Goal: Use online tool/utility

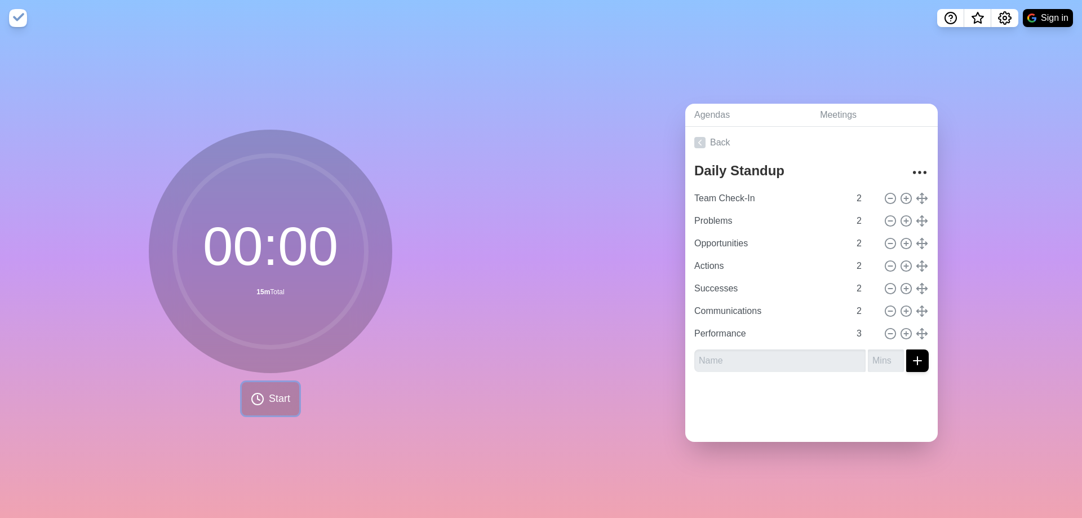
click at [275, 391] on span "Start" at bounding box center [279, 398] width 21 height 15
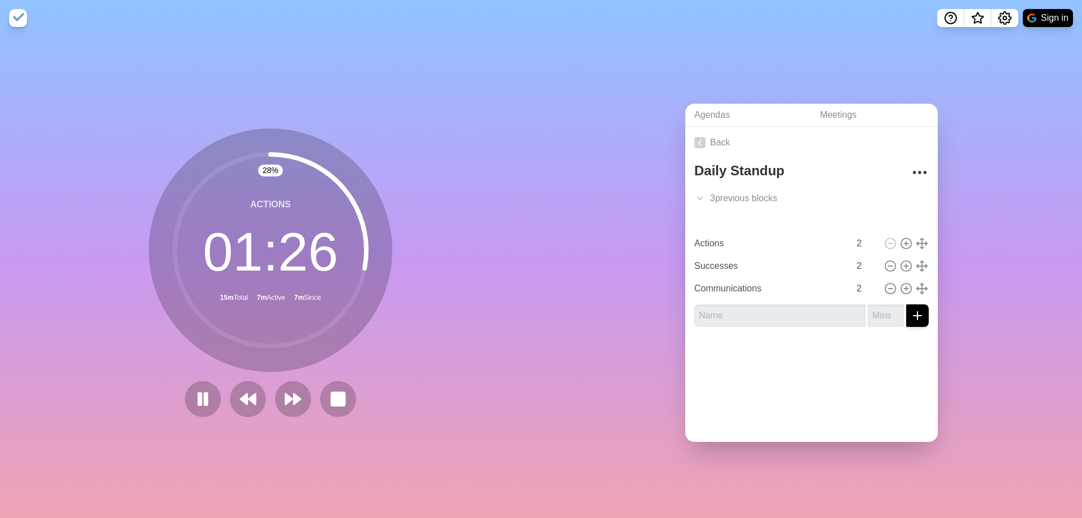
type input "Actions"
type input "Successes"
type input "Communications"
type input "2"
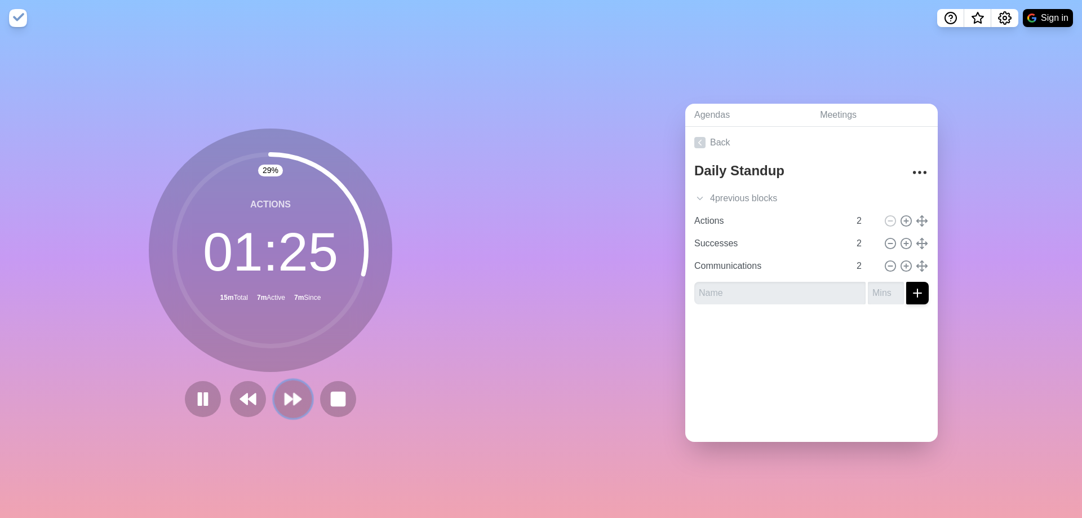
click at [296, 396] on polygon at bounding box center [297, 398] width 7 height 11
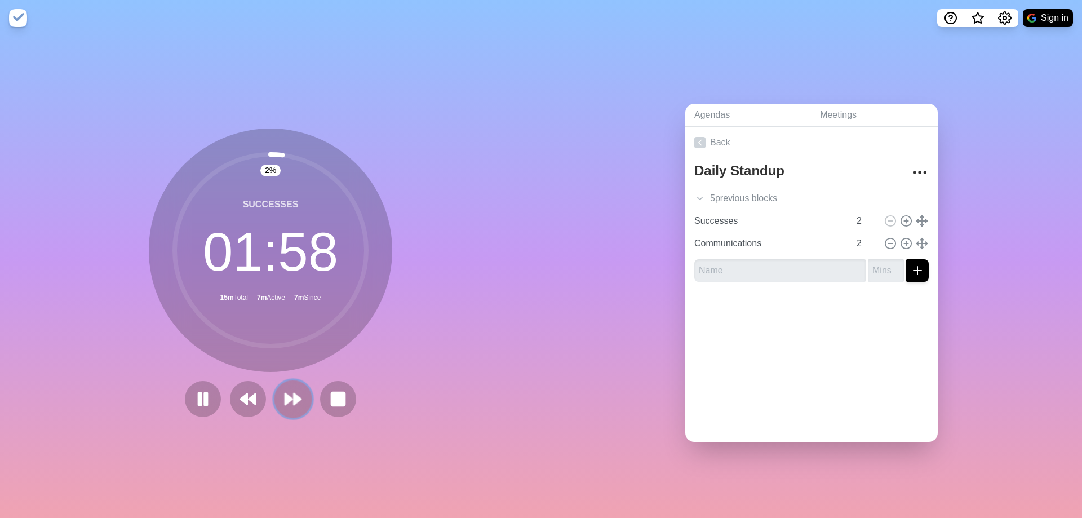
click at [289, 396] on icon at bounding box center [293, 398] width 19 height 19
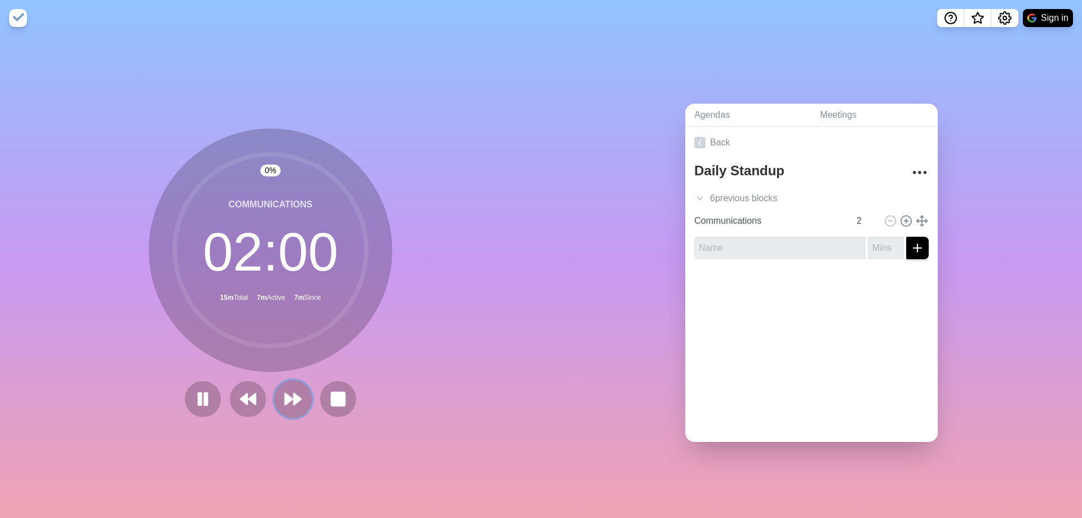
click at [294, 396] on polygon at bounding box center [297, 398] width 7 height 11
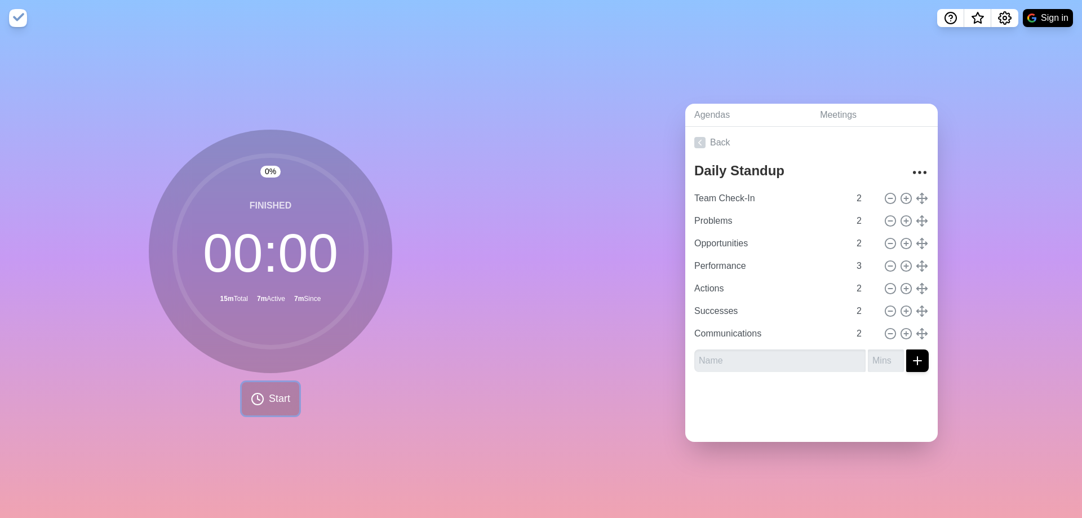
click at [273, 397] on span "Start" at bounding box center [279, 398] width 21 height 15
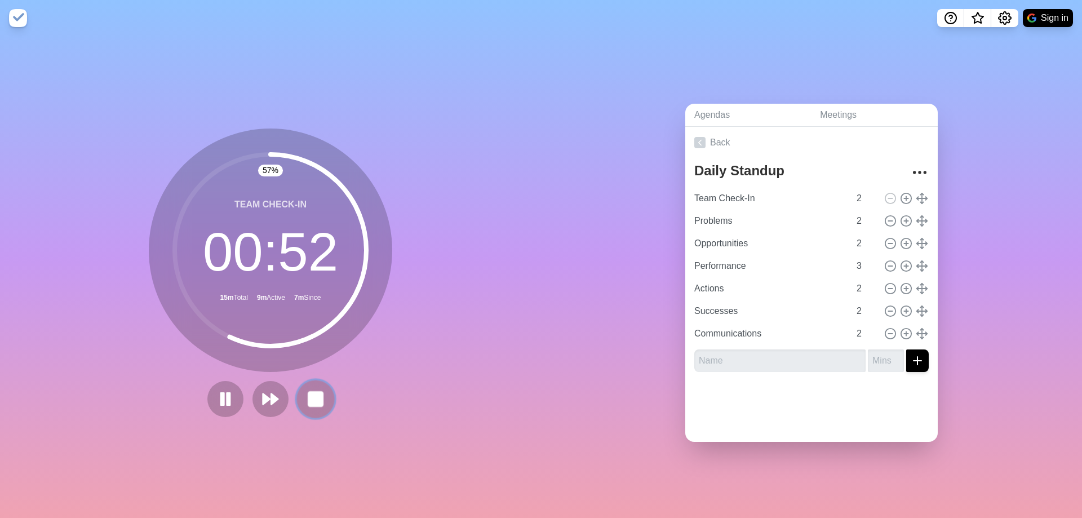
click at [316, 404] on icon at bounding box center [315, 398] width 19 height 19
